Goal: Task Accomplishment & Management: Use online tool/utility

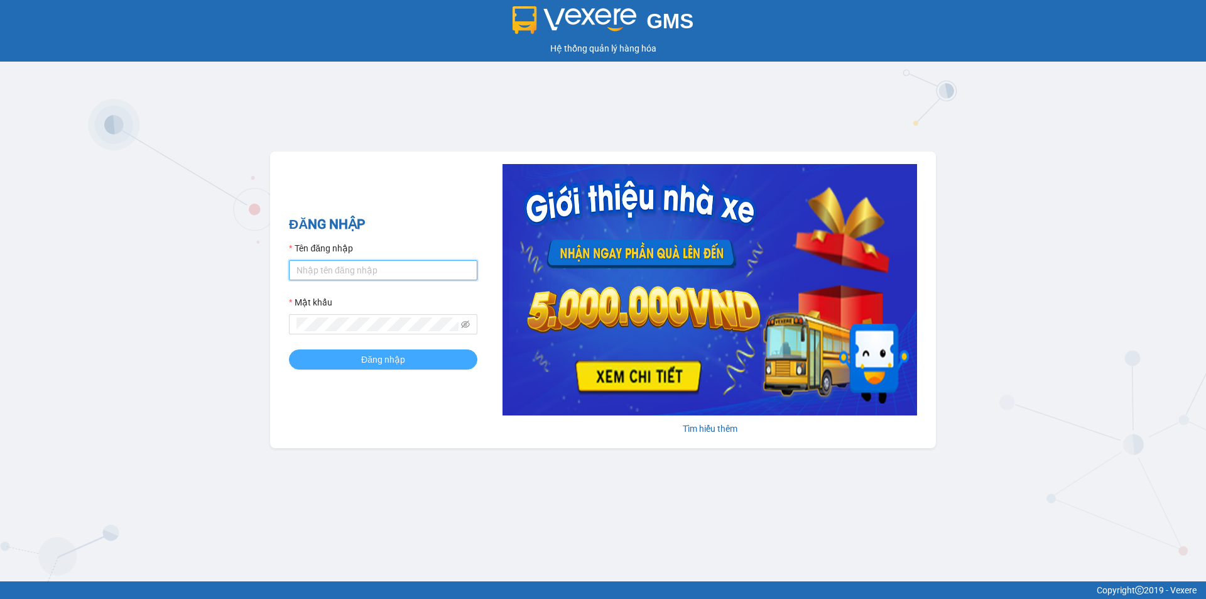
type input "ktcq.xevn"
click at [384, 357] on span "Đăng nhập" at bounding box center [383, 359] width 44 height 14
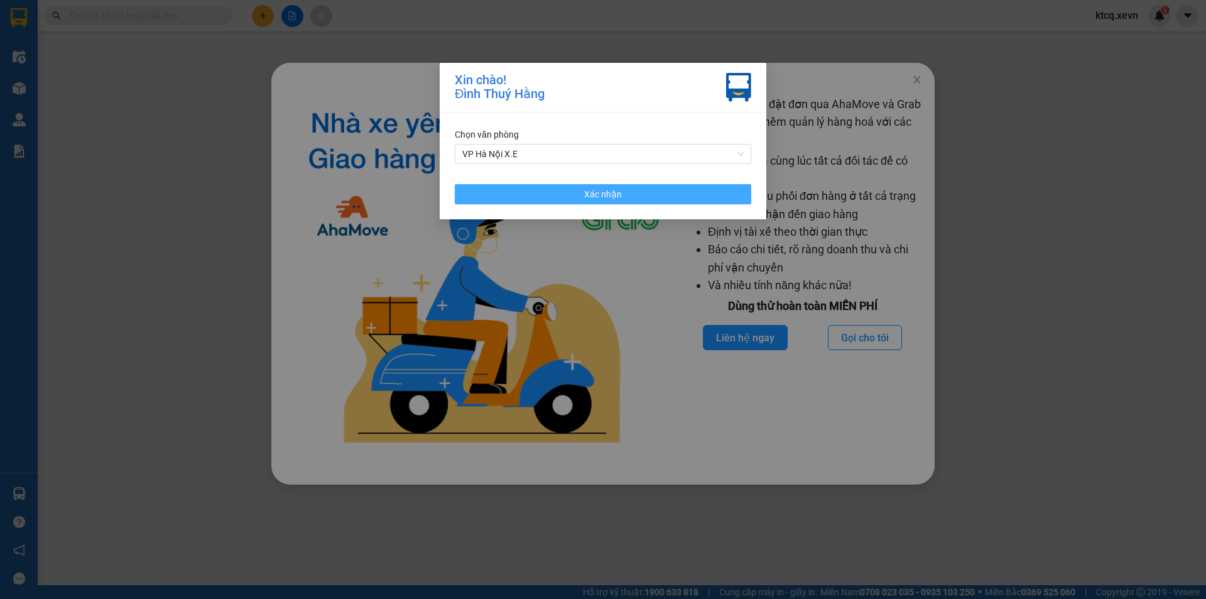
click at [621, 199] on button "Xác nhận" at bounding box center [603, 194] width 296 height 20
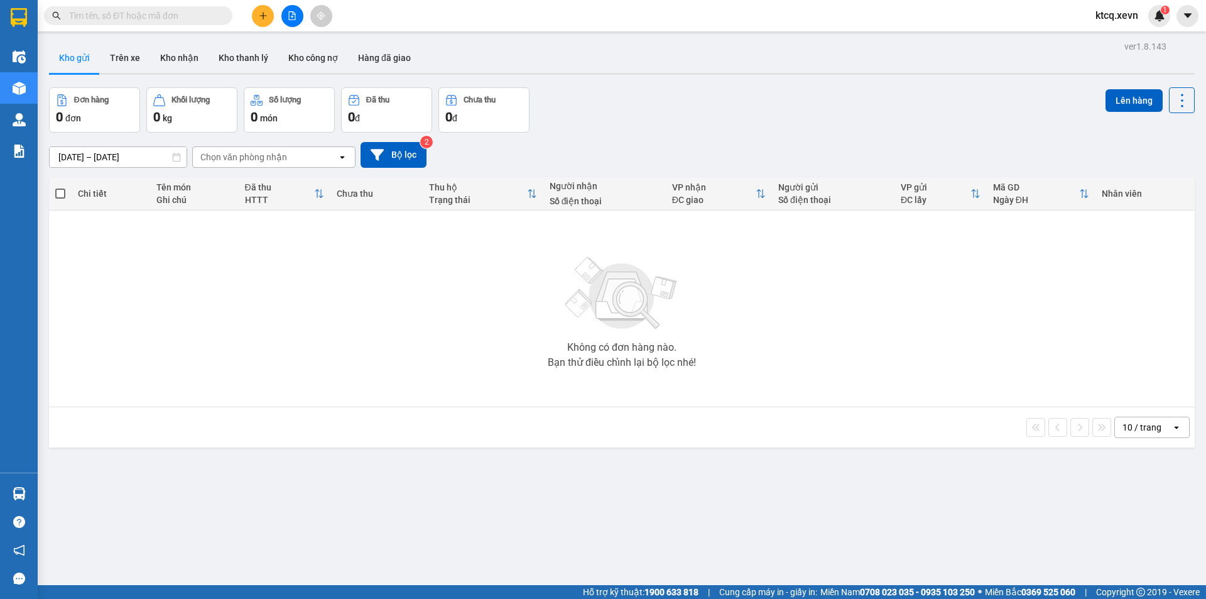
click at [175, 156] on icon at bounding box center [176, 157] width 9 height 9
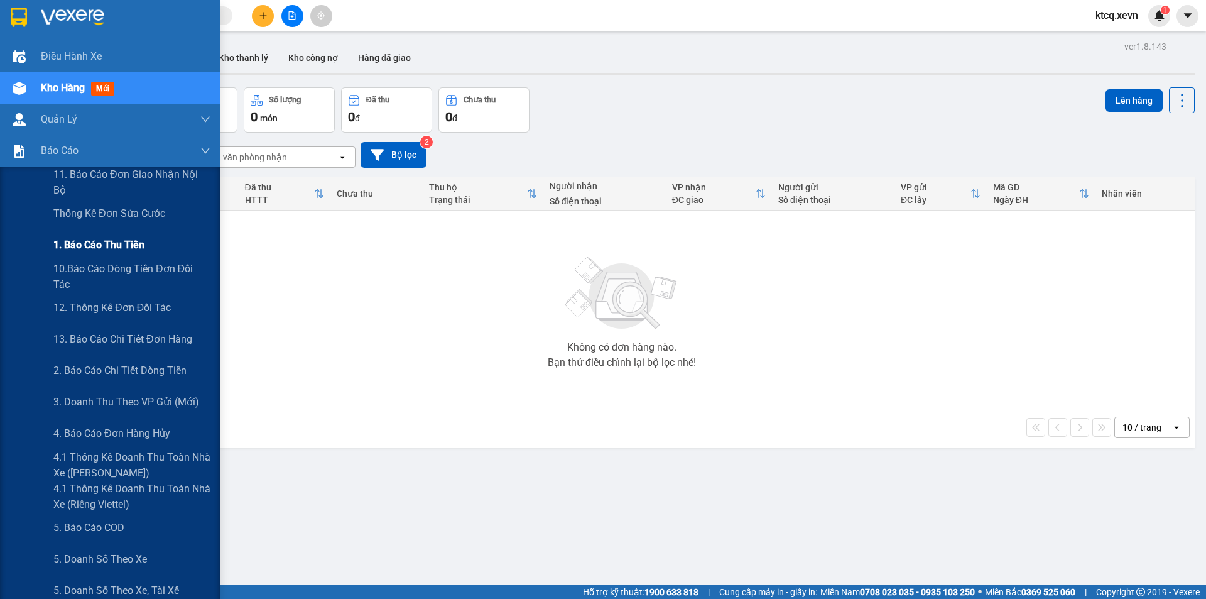
click at [125, 245] on span "1. Báo cáo thu tiền" at bounding box center [98, 245] width 91 height 16
